Goal: Use online tool/utility: Utilize a website feature to perform a specific function

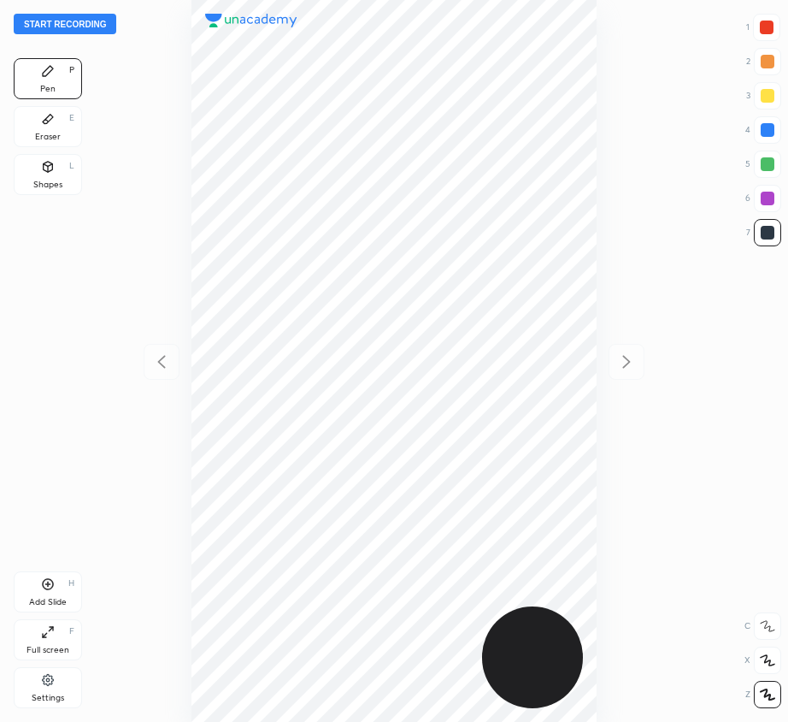
scroll to position [722, 515]
click at [82, 23] on button "Start recording" at bounding box center [65, 24] width 103 height 21
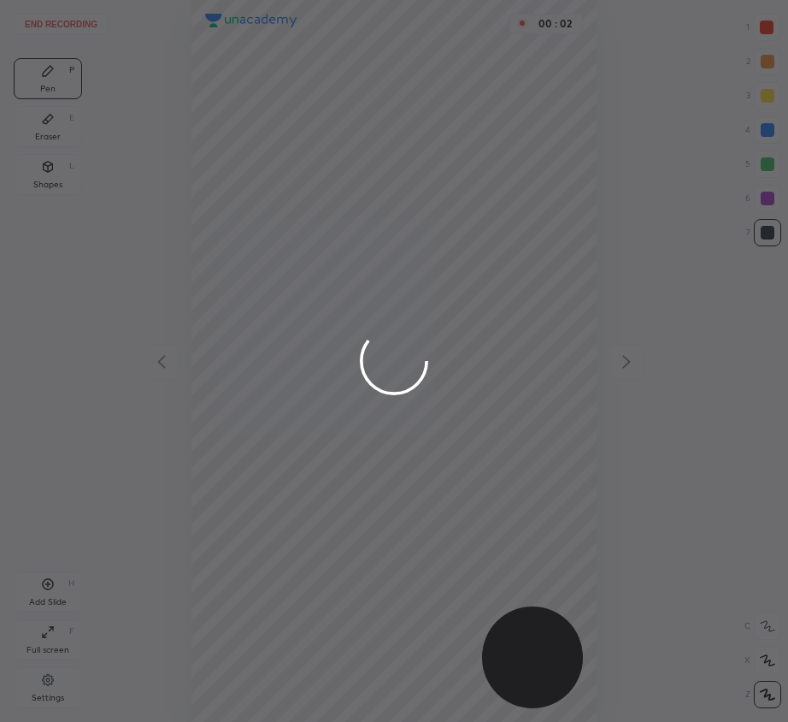
click at [763, 28] on div at bounding box center [394, 361] width 788 height 722
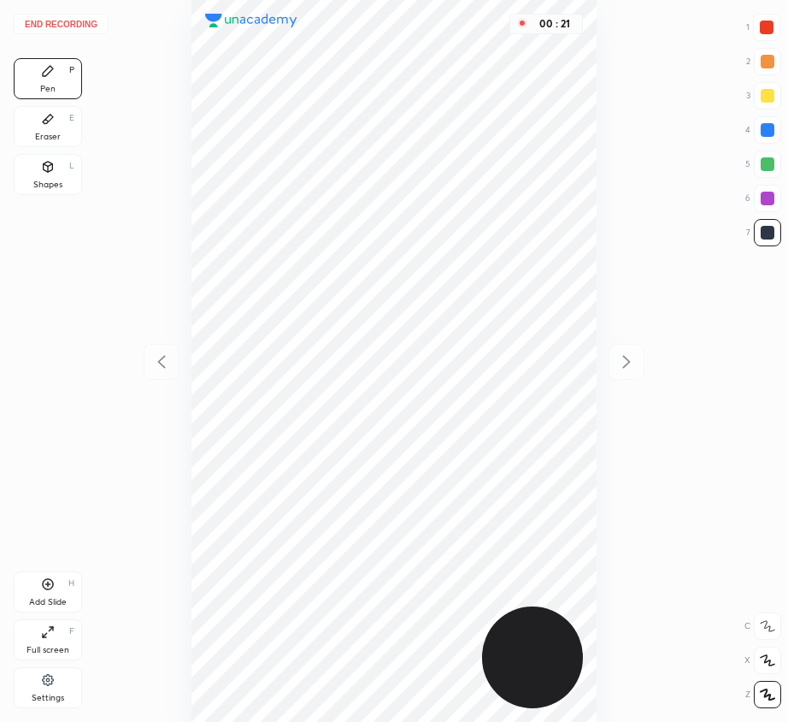
click at [771, 126] on div at bounding box center [768, 130] width 14 height 14
click at [42, 591] on div "Add Slide H" at bounding box center [48, 591] width 68 height 41
drag, startPoint x: 56, startPoint y: 116, endPoint x: 185, endPoint y: 83, distance: 133.4
click at [56, 116] on div "Eraser E" at bounding box center [48, 126] width 68 height 41
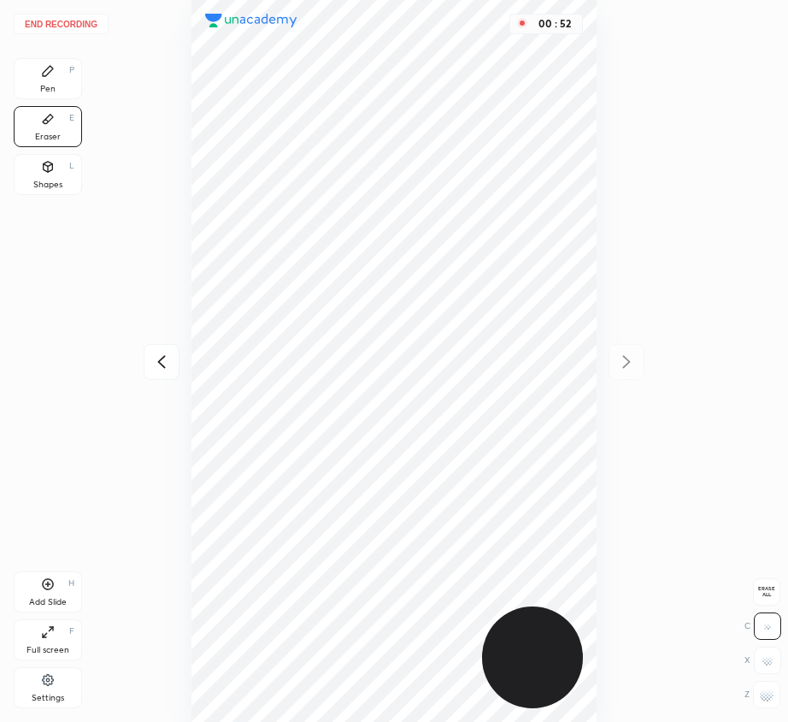
drag, startPoint x: 58, startPoint y: 76, endPoint x: 186, endPoint y: 80, distance: 128.3
click at [71, 76] on div "Pen P" at bounding box center [48, 78] width 68 height 41
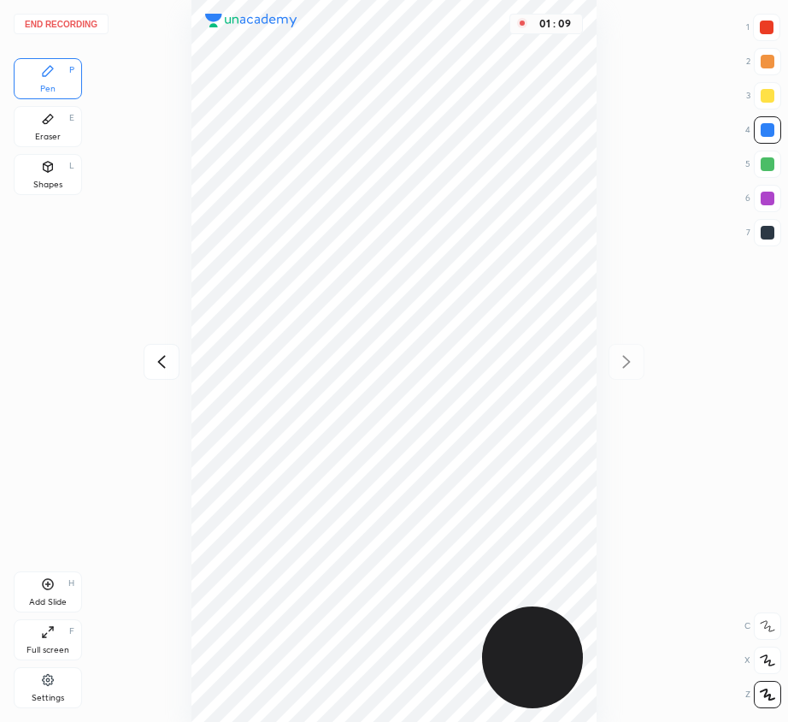
click at [770, 32] on div at bounding box center [767, 28] width 14 height 14
drag, startPoint x: 769, startPoint y: 131, endPoint x: 734, endPoint y: 147, distance: 38.6
click at [770, 131] on div at bounding box center [768, 130] width 14 height 14
click at [770, 163] on div at bounding box center [768, 164] width 14 height 14
click at [760, 126] on div at bounding box center [767, 129] width 27 height 27
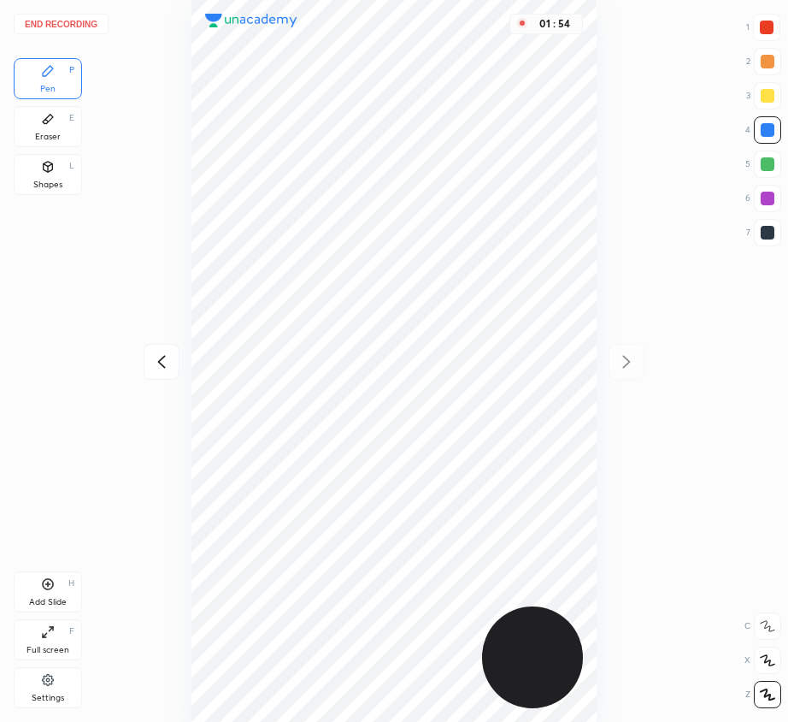
click at [766, 168] on div at bounding box center [768, 164] width 14 height 14
click at [770, 126] on div at bounding box center [768, 130] width 14 height 14
drag, startPoint x: 775, startPoint y: 162, endPoint x: 621, endPoint y: 263, distance: 184.1
click at [774, 164] on div at bounding box center [767, 164] width 27 height 27
click at [53, 583] on icon at bounding box center [48, 584] width 11 height 11
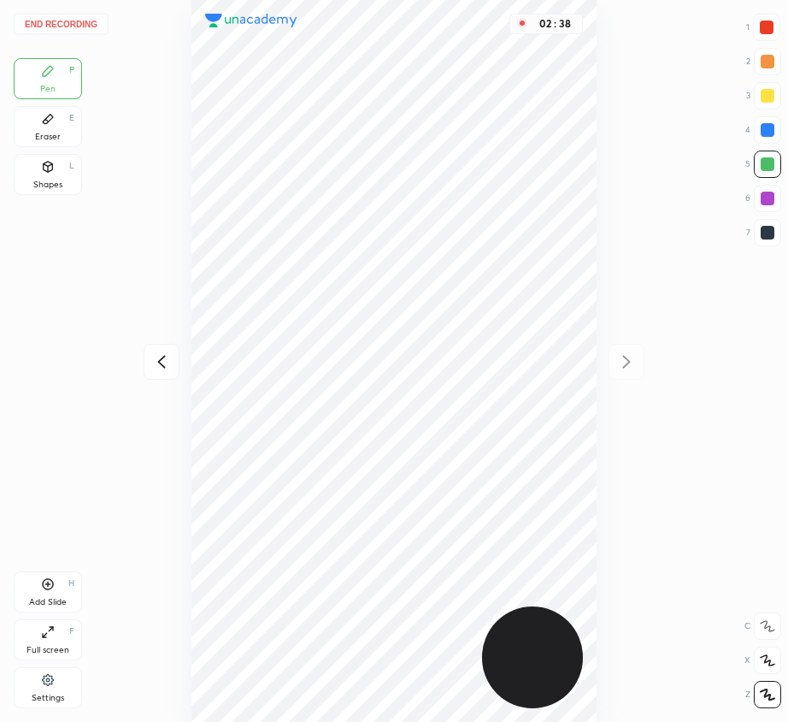
click at [697, 39] on div "End recording 1 2 3 4 5 6 7 R O A L C X Z Erase all C X Z Pen P Eraser E Shapes…" at bounding box center [394, 361] width 788 height 722
click at [768, 25] on div at bounding box center [767, 28] width 14 height 14
click at [768, 133] on div at bounding box center [768, 130] width 14 height 14
drag, startPoint x: 39, startPoint y: 170, endPoint x: 44, endPoint y: 178, distance: 9.2
click at [42, 174] on div "Shapes L" at bounding box center [48, 174] width 68 height 41
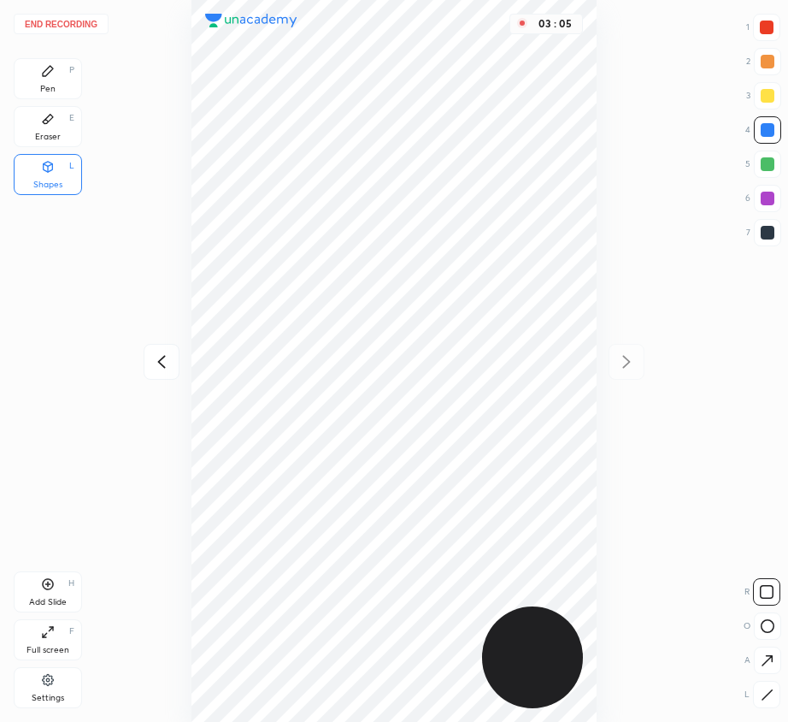
drag, startPoint x: 50, startPoint y: 67, endPoint x: 86, endPoint y: 137, distance: 79.2
click at [51, 71] on icon at bounding box center [48, 71] width 14 height 14
click at [36, 592] on div "Add Slide H" at bounding box center [48, 591] width 68 height 41
click at [77, 22] on button "End recording" at bounding box center [61, 24] width 95 height 21
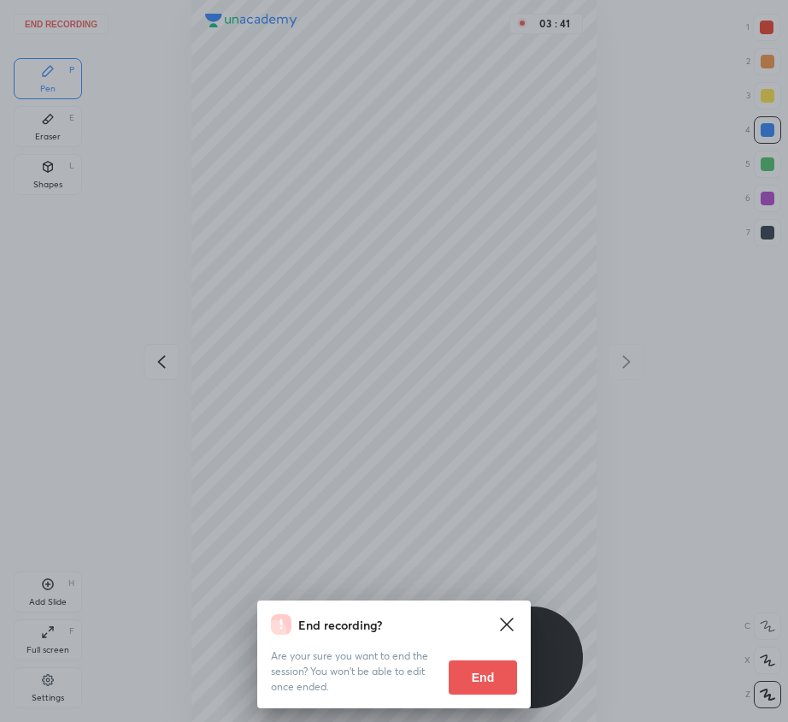
click at [482, 667] on button "End" at bounding box center [483, 677] width 68 height 34
